Goal: Transaction & Acquisition: Purchase product/service

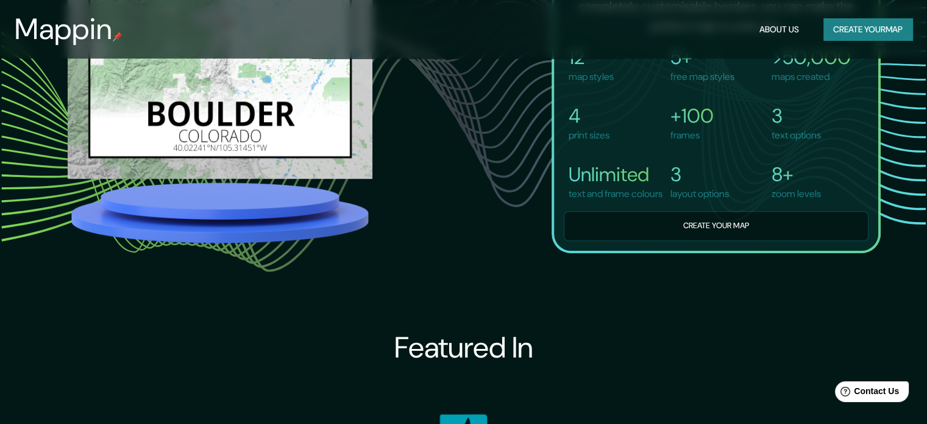
scroll to position [976, 0]
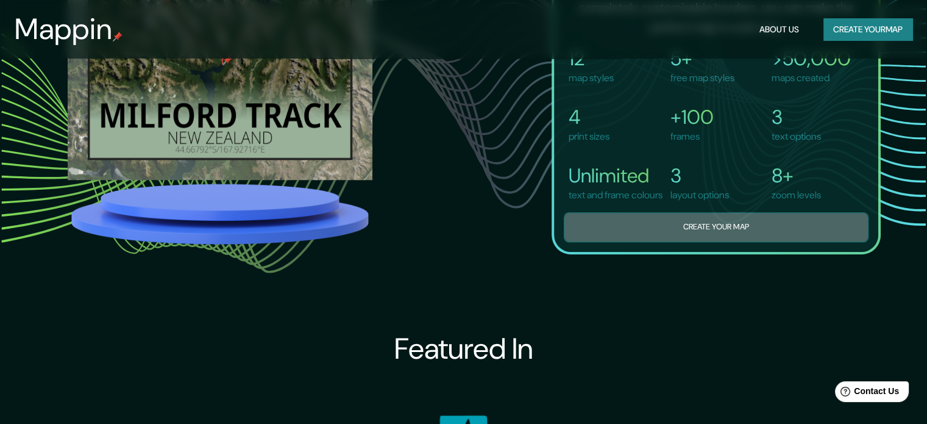
click at [695, 237] on button "Create your map" at bounding box center [716, 227] width 305 height 30
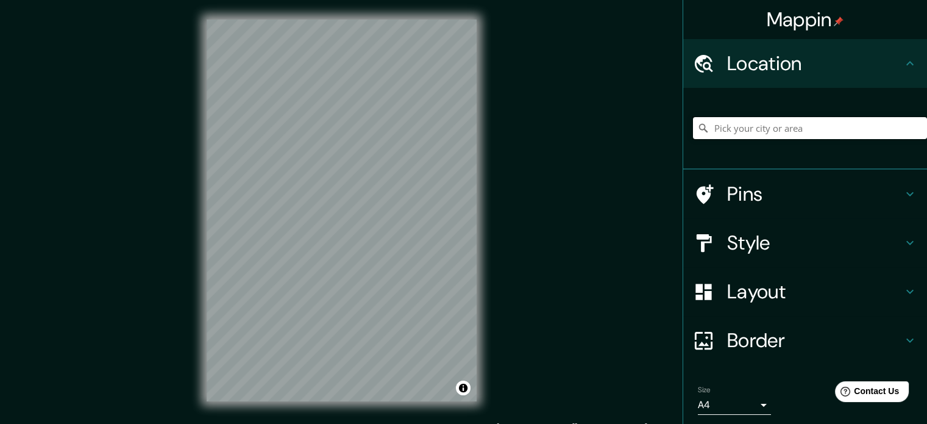
click at [739, 134] on input "Pick your city or area" at bounding box center [810, 128] width 234 height 22
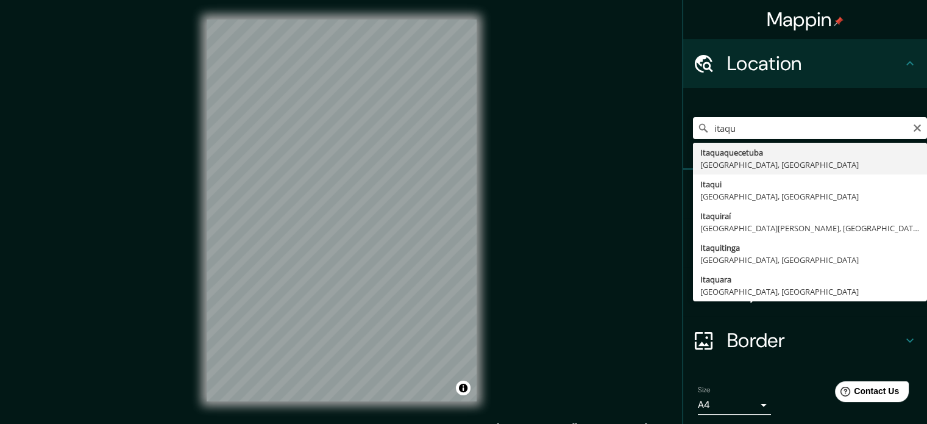
type input "Itaquaquecetuba, [GEOGRAPHIC_DATA], [GEOGRAPHIC_DATA]"
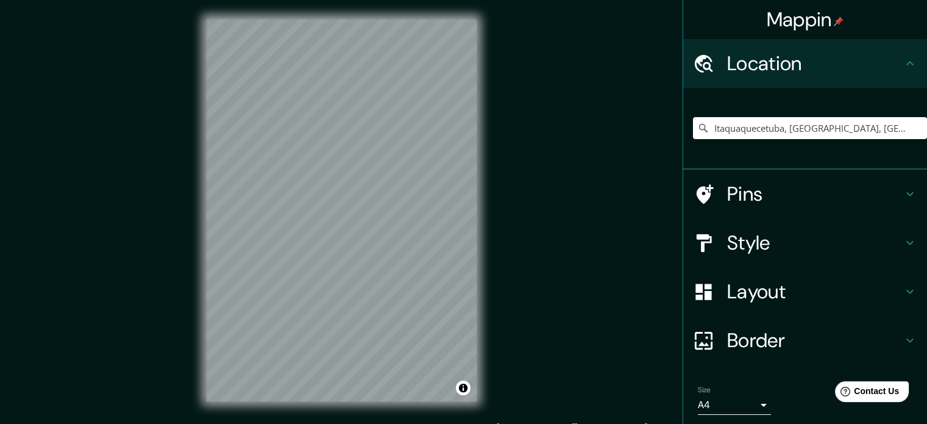
click at [727, 196] on h4 "Pins" at bounding box center [815, 194] width 176 height 24
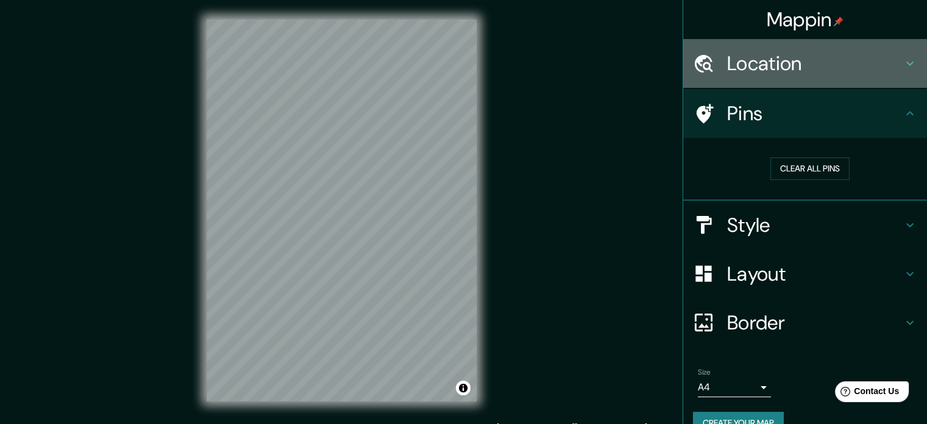
click at [816, 62] on h4 "Location" at bounding box center [815, 63] width 176 height 24
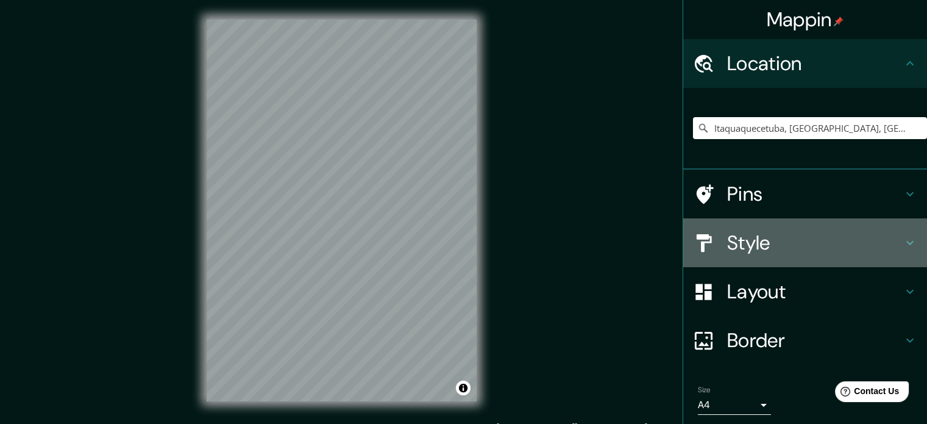
click at [748, 249] on h4 "Style" at bounding box center [815, 242] width 176 height 24
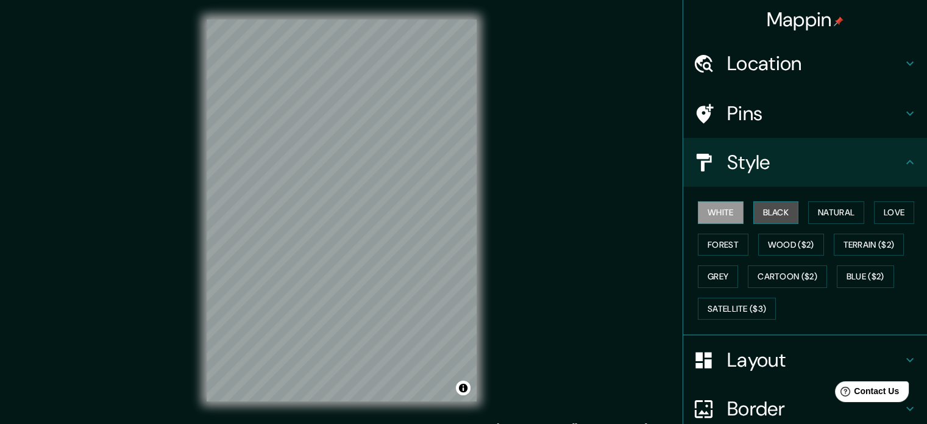
click at [764, 219] on button "Black" at bounding box center [776, 212] width 46 height 23
click at [722, 241] on button "Forest" at bounding box center [723, 244] width 51 height 23
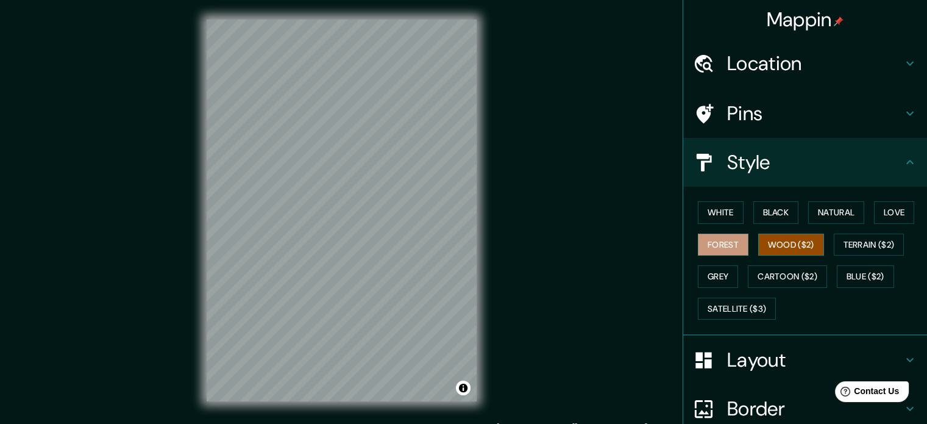
click at [768, 244] on button "Wood ($2)" at bounding box center [791, 244] width 66 height 23
click at [848, 210] on button "Natural" at bounding box center [836, 212] width 56 height 23
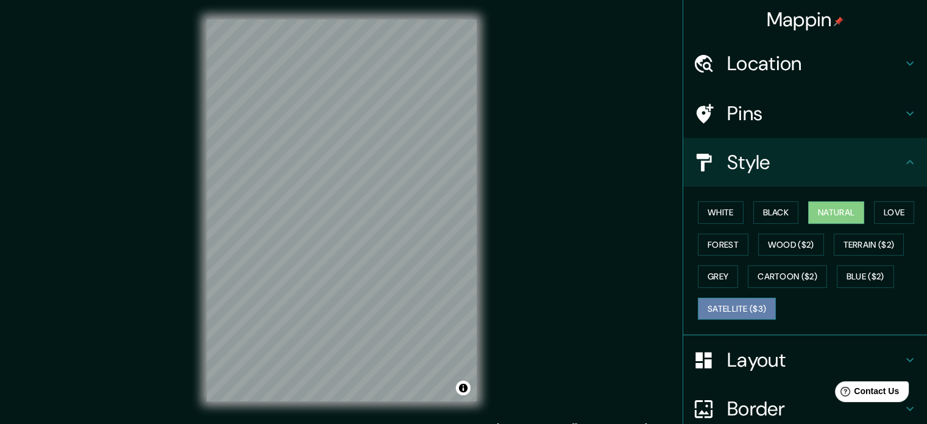
click at [720, 310] on button "Satellite ($3)" at bounding box center [737, 308] width 78 height 23
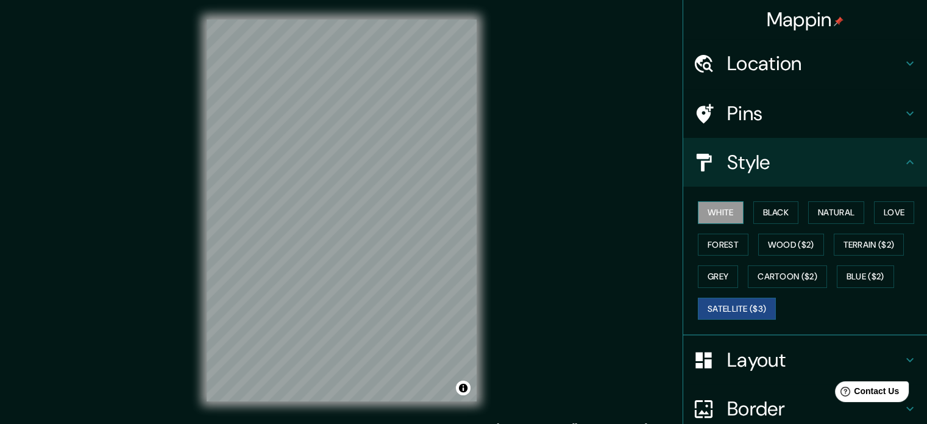
click at [709, 207] on button "White" at bounding box center [721, 212] width 46 height 23
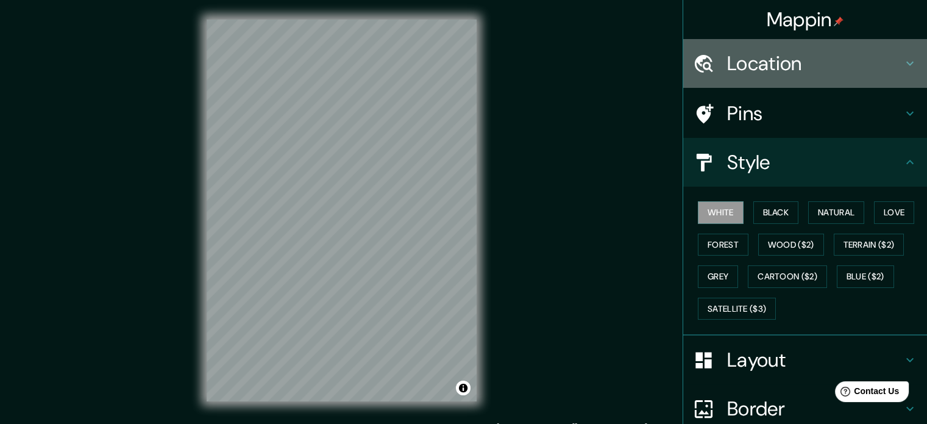
click at [837, 69] on h4 "Location" at bounding box center [815, 63] width 176 height 24
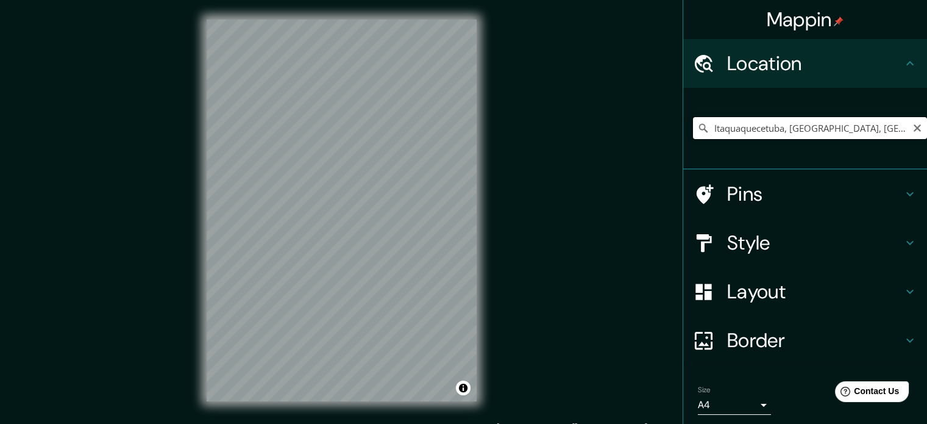
click at [865, 124] on input "Itaquaquecetuba, [GEOGRAPHIC_DATA], [GEOGRAPHIC_DATA]" at bounding box center [810, 128] width 234 height 22
click at [914, 127] on icon "Clear" at bounding box center [917, 127] width 7 height 7
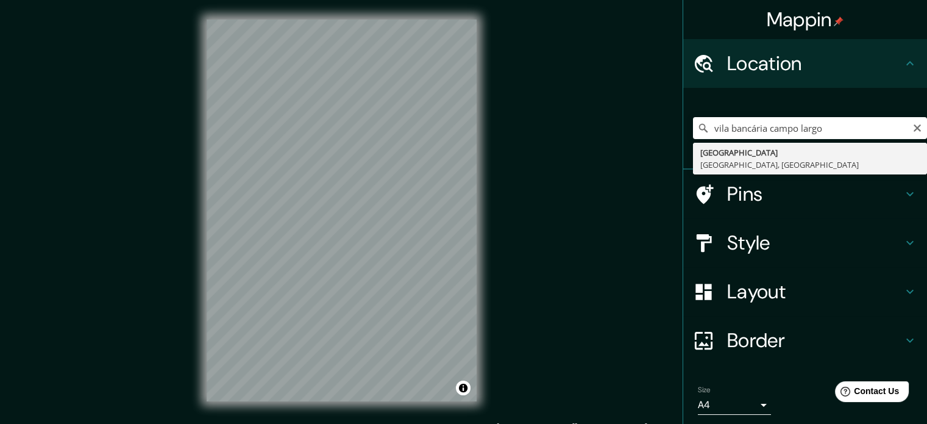
type input "[GEOGRAPHIC_DATA], [GEOGRAPHIC_DATA], [GEOGRAPHIC_DATA]"
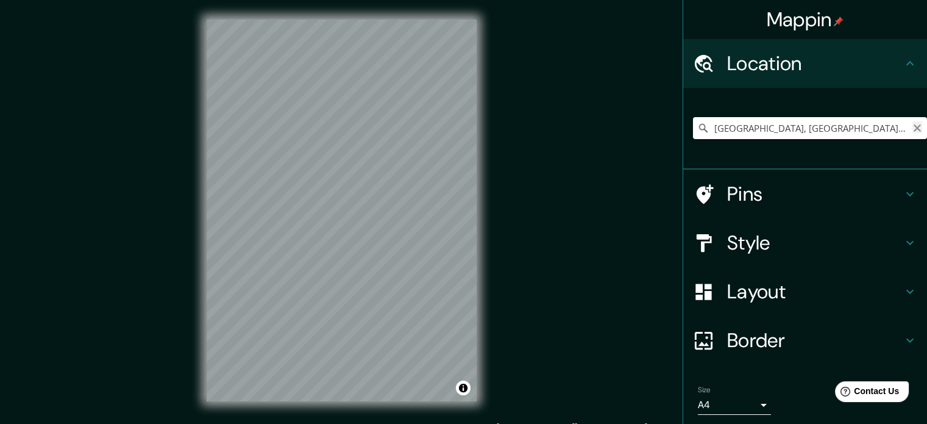
click at [914, 126] on icon "Clear" at bounding box center [917, 127] width 7 height 7
click at [817, 129] on input "Pick your city or area" at bounding box center [810, 128] width 234 height 22
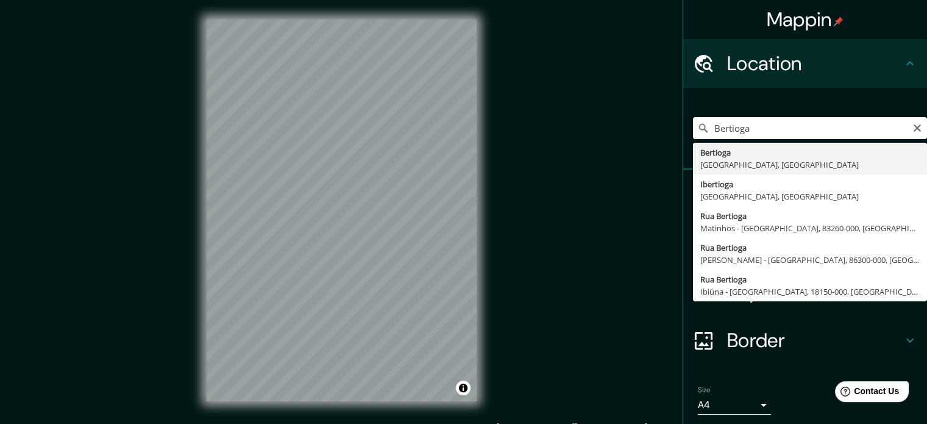
type input "Bertioga, [GEOGRAPHIC_DATA], [GEOGRAPHIC_DATA]"
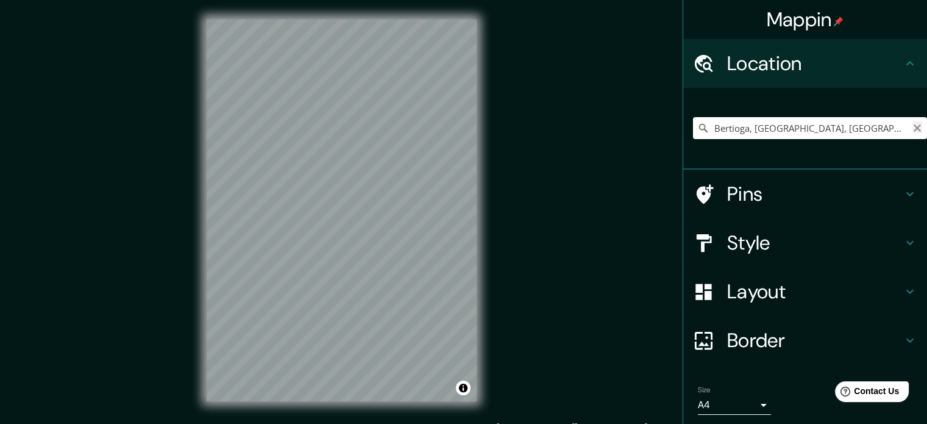
click at [914, 129] on icon "Clear" at bounding box center [917, 127] width 7 height 7
type input "[GEOGRAPHIC_DATA], [GEOGRAPHIC_DATA], [GEOGRAPHIC_DATA], [GEOGRAPHIC_DATA]"
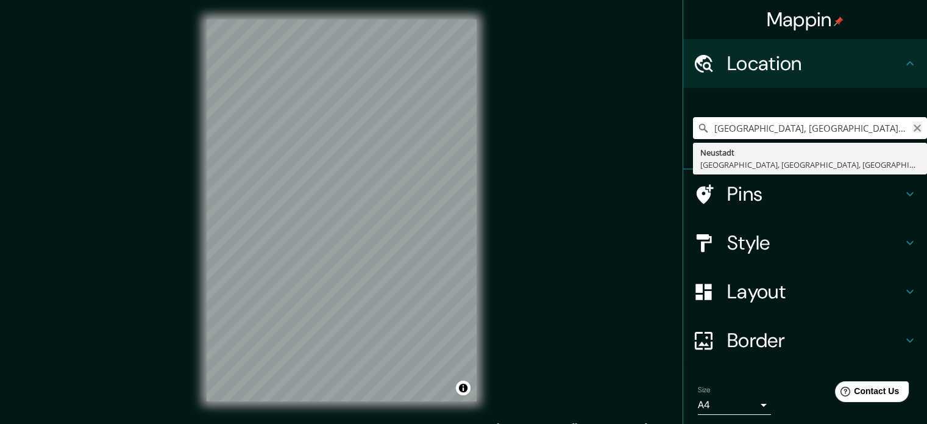
click at [912, 127] on icon "Clear" at bounding box center [917, 128] width 10 height 10
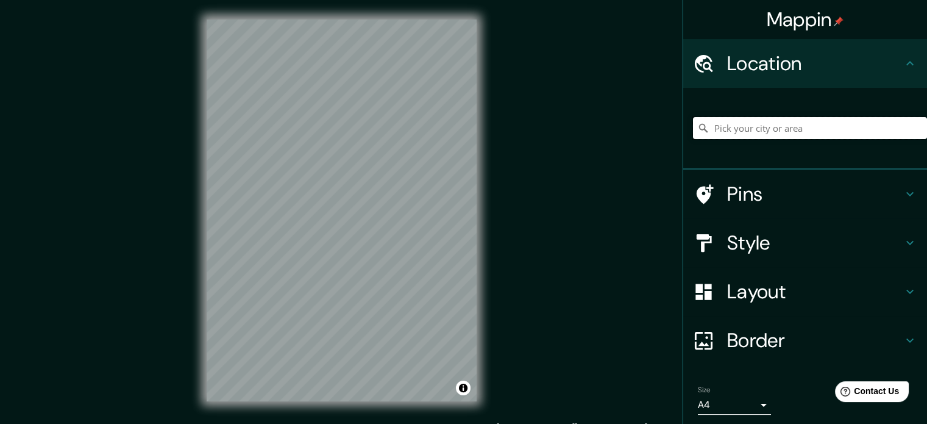
paste input "-25.463612869180555, -49.51961246143104"
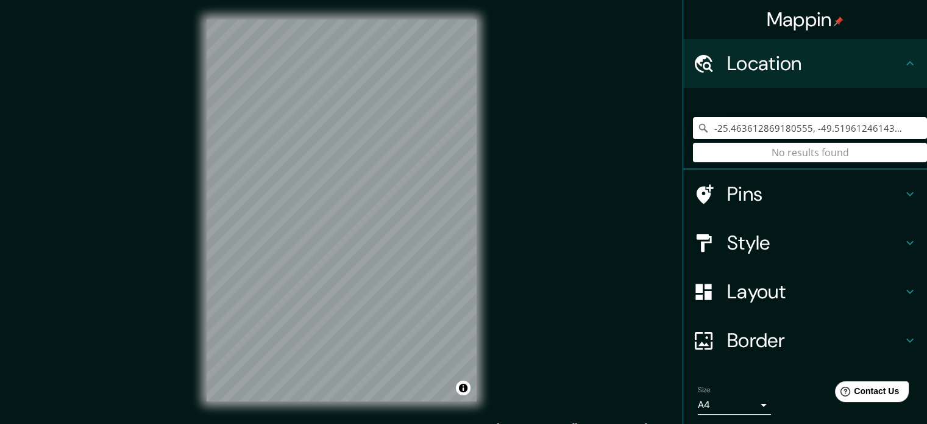
type input "-25.463612869180555, -49.51961246143104"
click at [737, 290] on h4 "Layout" at bounding box center [815, 291] width 176 height 24
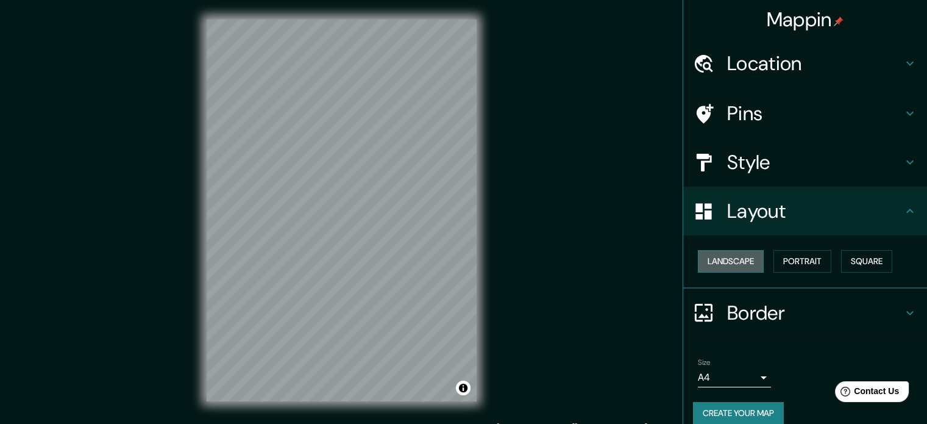
click at [738, 265] on button "Landscape" at bounding box center [731, 261] width 66 height 23
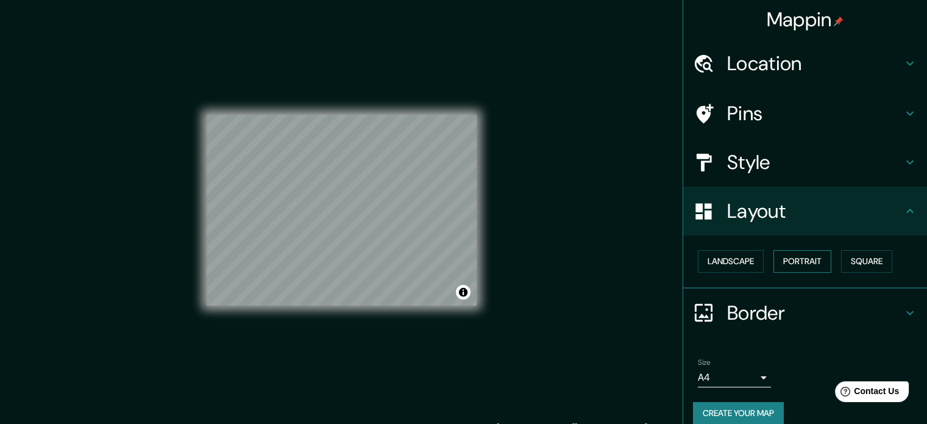
click at [793, 258] on button "Portrait" at bounding box center [802, 261] width 58 height 23
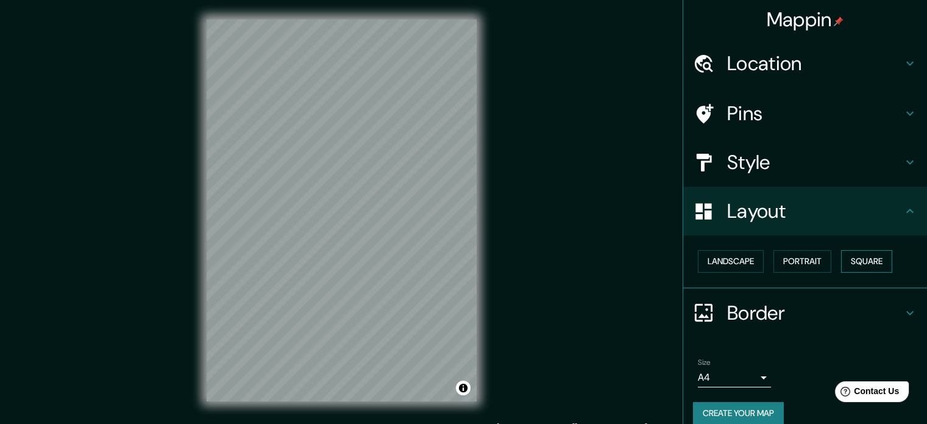
click at [847, 255] on button "Square" at bounding box center [866, 261] width 51 height 23
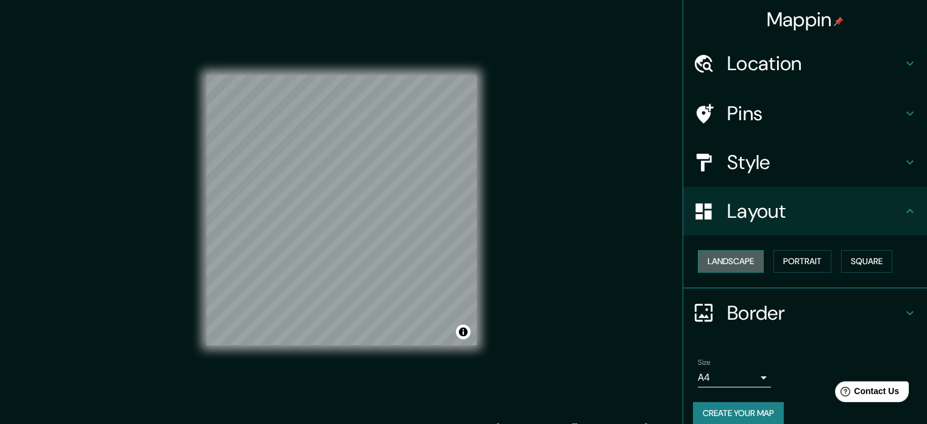
click at [722, 261] on button "Landscape" at bounding box center [731, 261] width 66 height 23
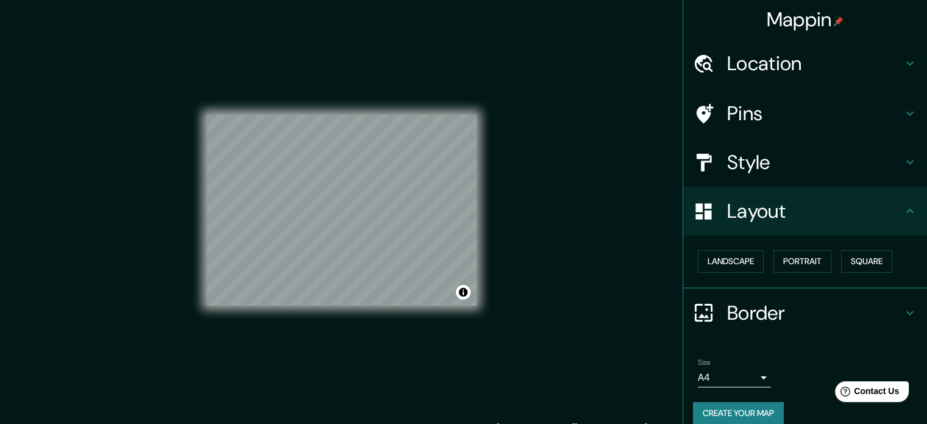
click at [738, 300] on h4 "Border" at bounding box center [815, 312] width 176 height 24
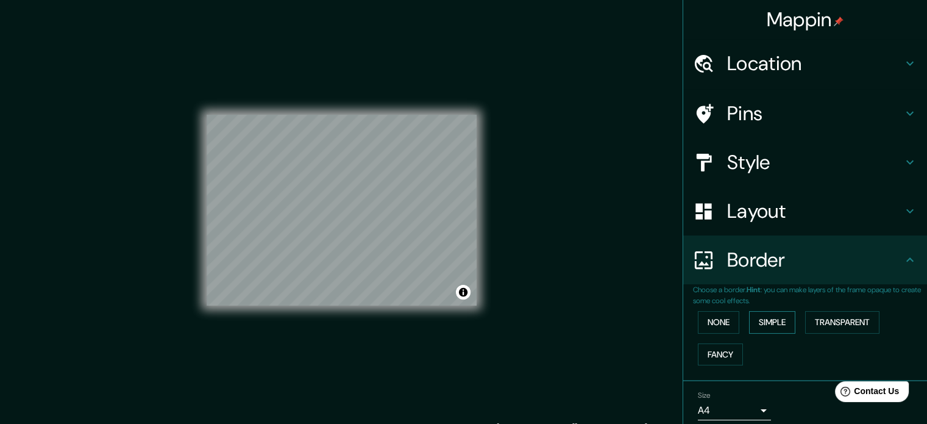
click at [758, 324] on button "Simple" at bounding box center [772, 322] width 46 height 23
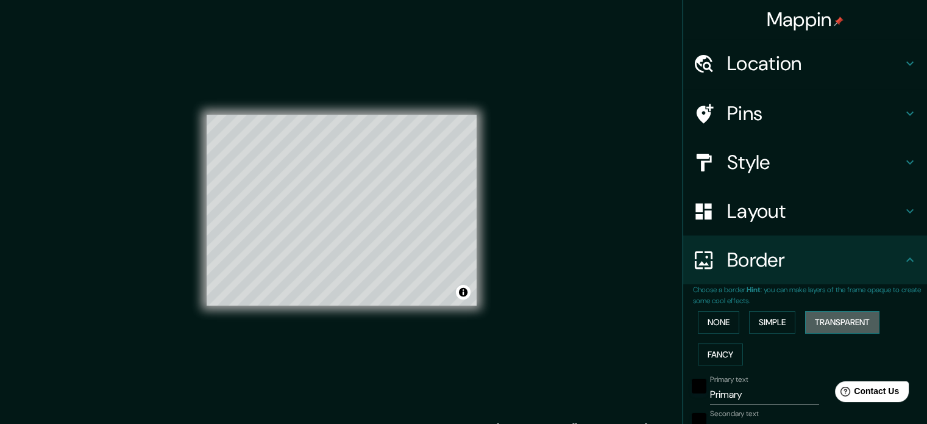
click at [831, 319] on button "Transparent" at bounding box center [842, 322] width 74 height 23
click at [716, 355] on button "Fancy" at bounding box center [720, 354] width 45 height 23
click at [769, 318] on button "Simple" at bounding box center [772, 322] width 46 height 23
click at [855, 319] on button "Transparent" at bounding box center [842, 322] width 74 height 23
click at [709, 322] on button "None" at bounding box center [718, 322] width 41 height 23
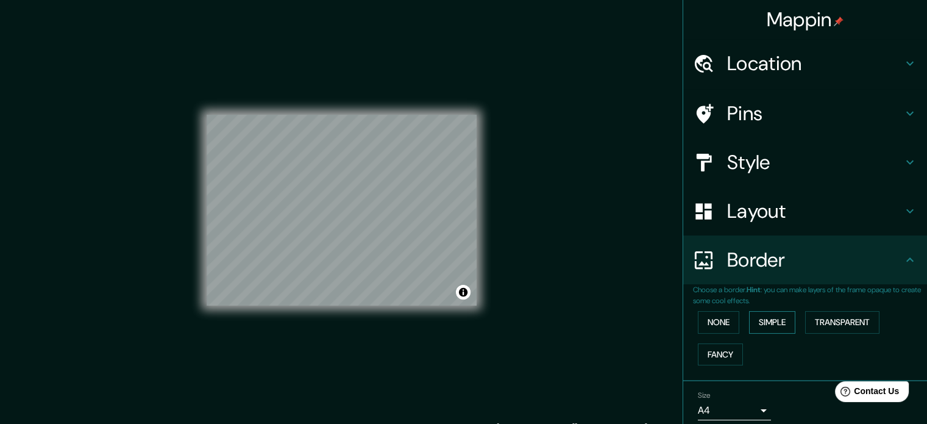
click at [763, 319] on button "Simple" at bounding box center [772, 322] width 46 height 23
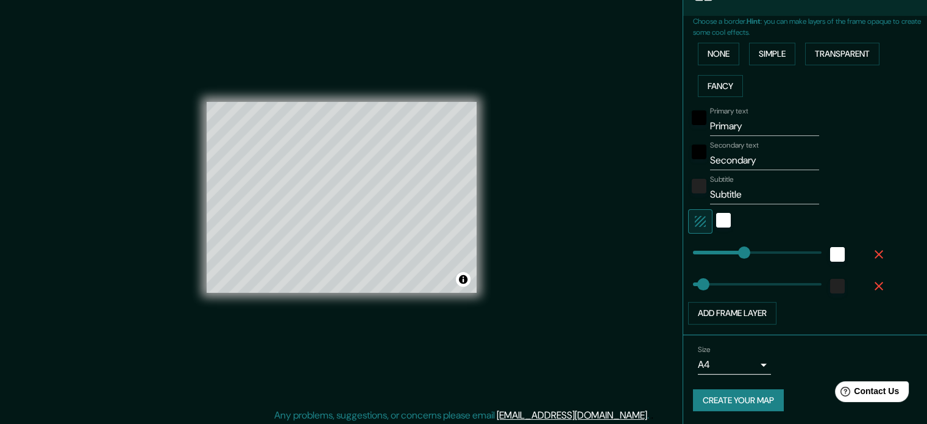
scroll to position [16, 0]
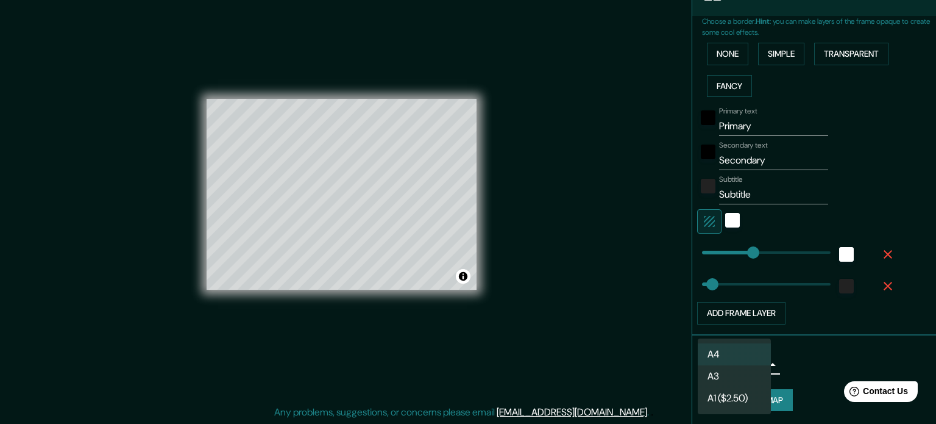
click at [741, 362] on body "Mappin Location [GEOGRAPHIC_DATA] No results found Pins Style Layout Border Cho…" at bounding box center [468, 196] width 936 height 424
click at [725, 377] on li "A3" at bounding box center [734, 376] width 73 height 22
type input "a4"
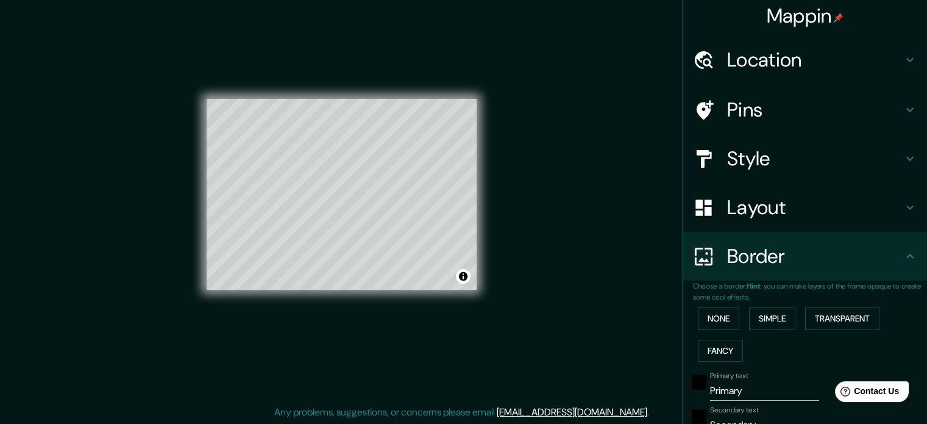
scroll to position [0, 0]
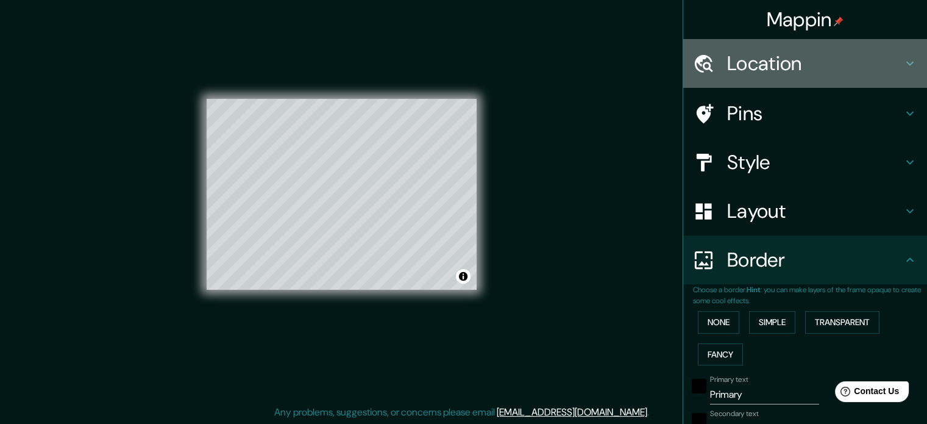
click at [761, 61] on h4 "Location" at bounding box center [815, 63] width 176 height 24
type input "177"
type input "35"
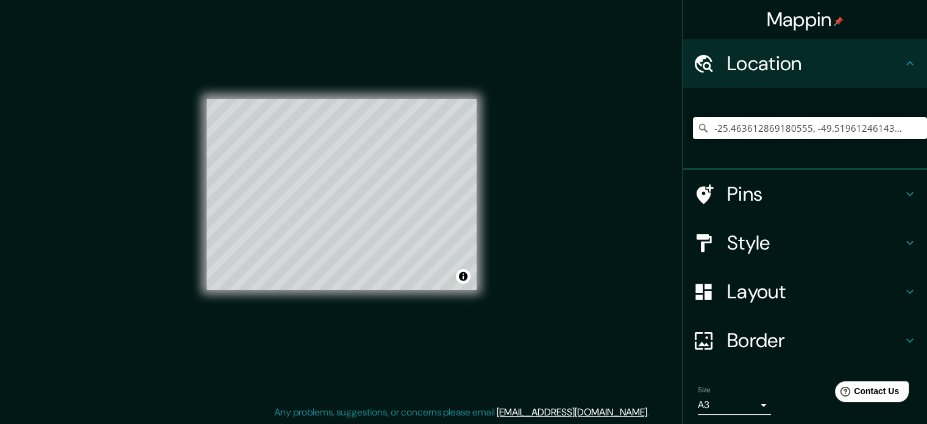
click at [895, 126] on input "-25.463612869180555, -49.51961246143104" at bounding box center [810, 128] width 234 height 22
drag, startPoint x: 894, startPoint y: 131, endPoint x: 680, endPoint y: 148, distance: 214.6
click at [683, 148] on div "-25.463612869180555, -49.51961246143104 No results found" at bounding box center [805, 129] width 244 height 82
